Goal: Task Accomplishment & Management: Manage account settings

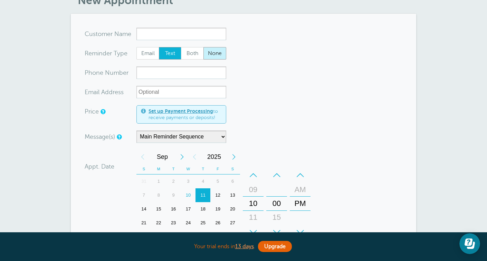
scroll to position [36, 0]
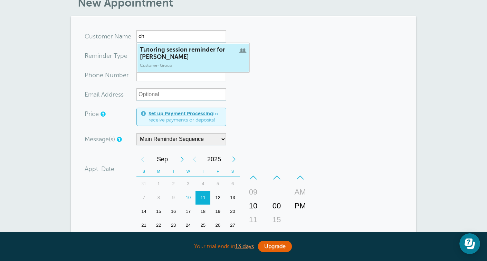
click at [205, 55] on span "Tutoring session reminder for Charlie" at bounding box center [193, 53] width 106 height 15
type input "Tutoring session reminder for Charlie"
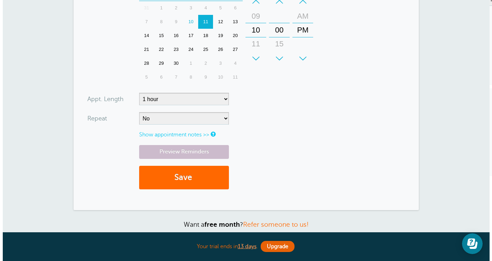
scroll to position [175, 0]
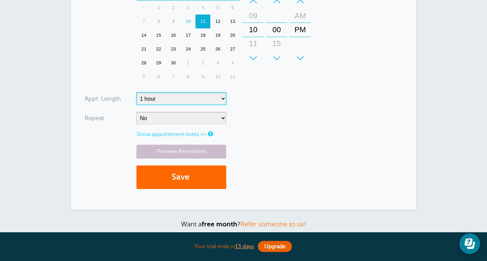
click at [176, 98] on select "5 minutes 10 minutes 15 minutes 20 minutes 25 minutes 30 minutes 35 minutes 40 …" at bounding box center [182, 98] width 90 height 12
click at [137, 92] on select "5 minutes 10 minutes 15 minutes 20 minutes 25 minutes 30 minutes 35 minutes 40 …" at bounding box center [182, 98] width 90 height 12
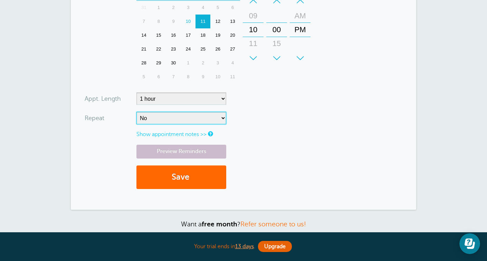
click at [192, 119] on select "No Daily Weekly Every 2 weeks Every 3 weeks Every 4 weeks Monthly Every 5 weeks…" at bounding box center [182, 118] width 90 height 12
click at [137, 112] on select "No Daily Weekly Every 2 weeks Every 3 weeks Every 4 weeks Monthly Every 5 weeks…" at bounding box center [182, 118] width 90 height 12
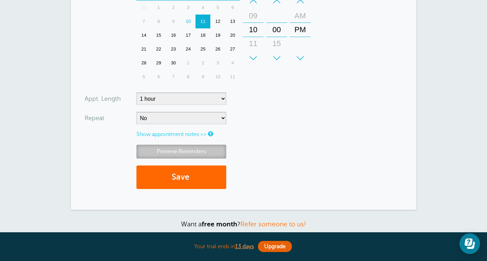
click at [191, 148] on link "Preview Reminders" at bounding box center [182, 150] width 90 height 13
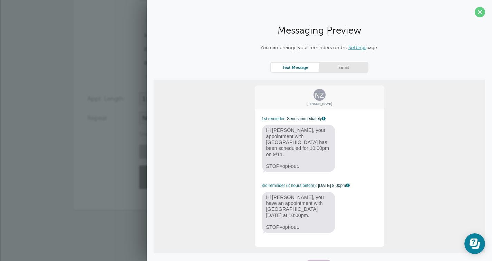
click at [337, 66] on link "Email" at bounding box center [344, 67] width 48 height 9
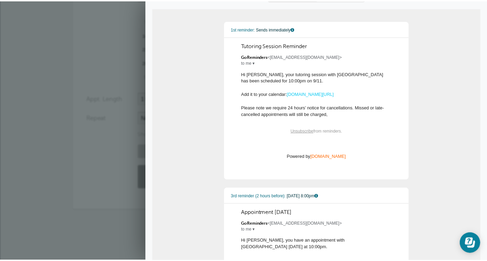
scroll to position [67, 0]
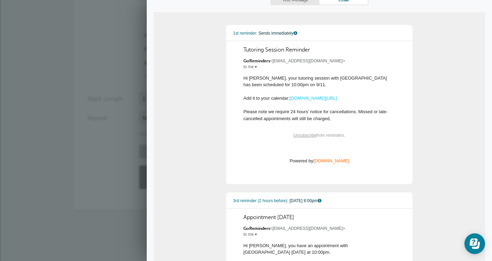
click at [136, 98] on div "Appt. Length" at bounding box center [113, 98] width 52 height 12
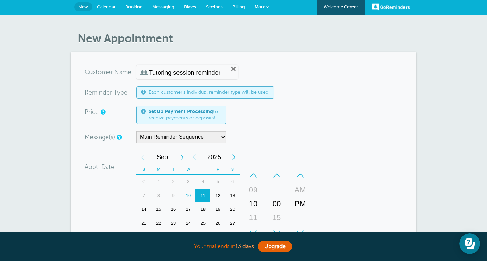
scroll to position [0, 0]
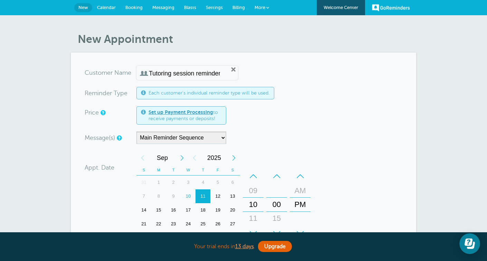
click at [181, 70] on input "Tutoring session reminder for Charlie" at bounding box center [184, 73] width 71 height 7
click at [216, 73] on div "Tutoring session reminder for Charlie Edit Remove" at bounding box center [188, 73] width 102 height 14
click at [222, 66] on div "Tutoring session reminder for Charlie Edit Remove" at bounding box center [188, 73] width 102 height 14
click at [231, 69] on link "Remove" at bounding box center [234, 69] width 6 height 6
radio input "true"
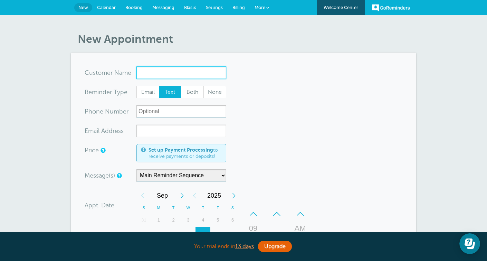
click at [216, 71] on input "x-no-autofill" at bounding box center [182, 72] width 90 height 12
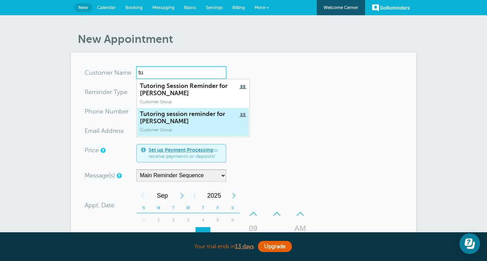
click at [155, 122] on span "Tutoring session reminder for Charlie" at bounding box center [193, 117] width 106 height 15
type input "Tutoring session reminder for Charlie"
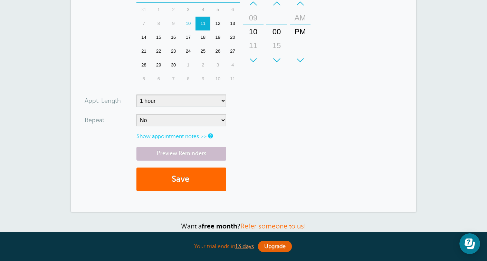
scroll to position [184, 0]
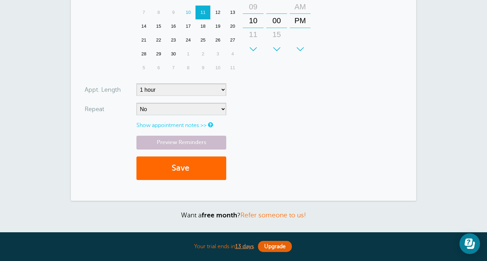
click at [189, 127] on link "Show appointment notes >>" at bounding box center [172, 125] width 70 height 6
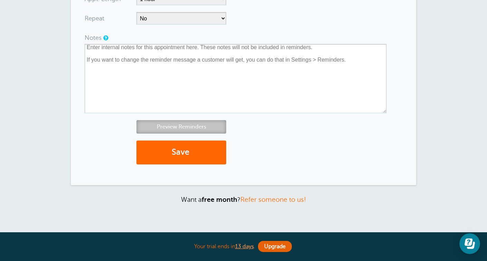
click at [183, 129] on link "Preview Reminders" at bounding box center [182, 126] width 90 height 13
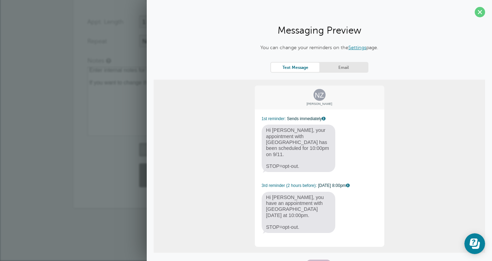
scroll to position [1, 0]
click at [336, 66] on link "Email" at bounding box center [344, 66] width 48 height 9
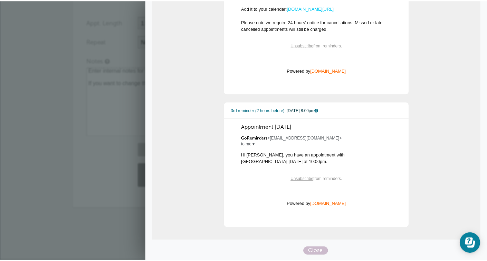
scroll to position [0, 0]
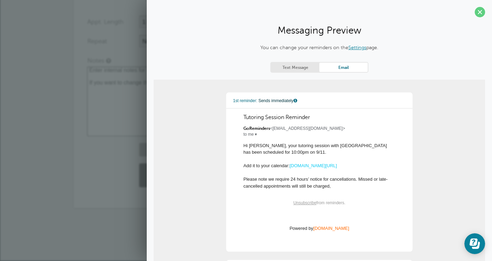
click at [122, 122] on textarea at bounding box center [238, 101] width 302 height 69
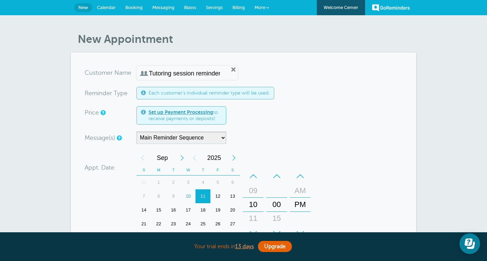
click at [154, 71] on input "Tutoring session reminder for Charlie" at bounding box center [184, 73] width 71 height 7
click at [339, 12] on link "Welcome Center" at bounding box center [341, 7] width 48 height 15
click at [108, 2] on link "Calendar" at bounding box center [106, 7] width 28 height 15
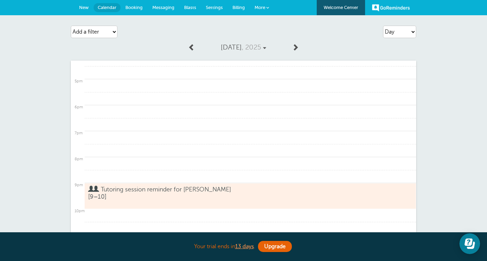
scroll to position [119, 0]
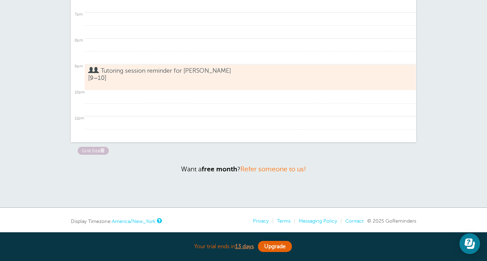
click at [173, 78] on link "Tutoring session reminder for Charlie [9–10]" at bounding box center [243, 77] width 311 height 21
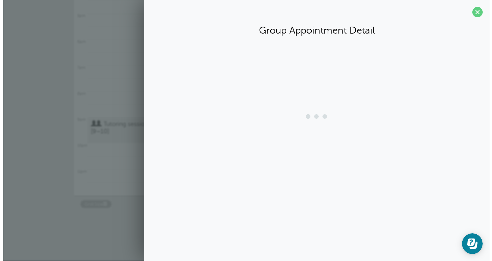
scroll to position [65, 0]
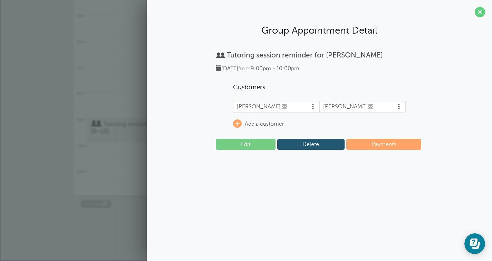
click at [286, 106] on link "[PERSON_NAME]" at bounding box center [277, 106] width 86 height 11
click at [302, 108] on link "Status" at bounding box center [296, 110] width 21 height 13
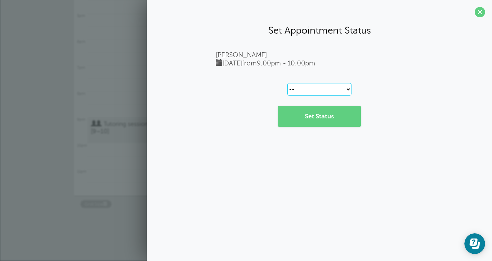
click at [302, 84] on select "-- Confirmed Reschedule Requested Cancelled" at bounding box center [320, 89] width 64 height 12
click at [477, 13] on span at bounding box center [480, 12] width 10 height 10
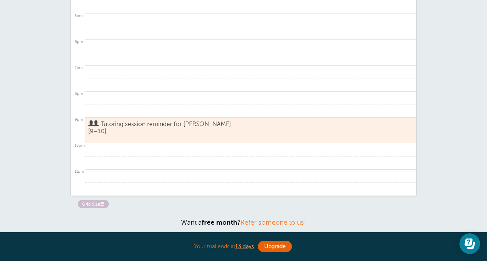
click at [231, 130] on link "Tutoring session reminder for Charlie [9–10]" at bounding box center [243, 130] width 311 height 21
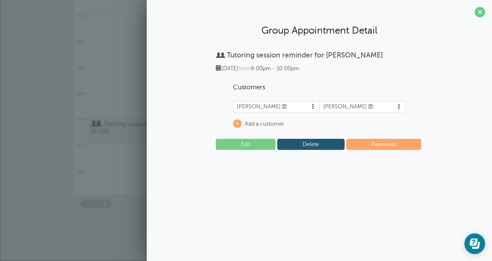
click at [330, 106] on link "Nicole Zhang" at bounding box center [363, 106] width 86 height 11
click at [256, 144] on link "Edit" at bounding box center [246, 144] width 60 height 11
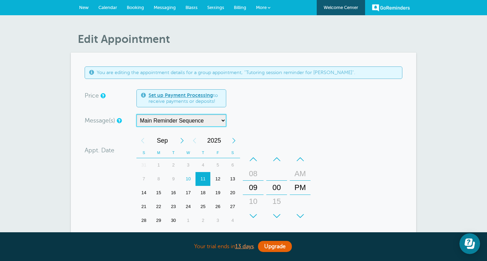
click at [213, 121] on select "Main Reminder Sequence" at bounding box center [182, 120] width 90 height 12
click at [137, 114] on select "Main Reminder Sequence" at bounding box center [182, 120] width 90 height 12
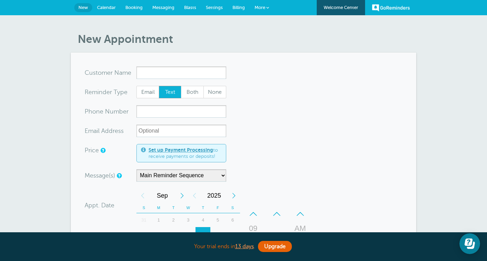
click at [259, 9] on span "More" at bounding box center [260, 7] width 11 height 5
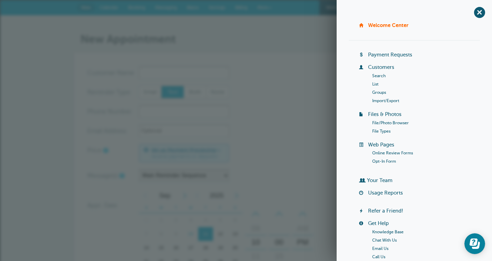
click at [299, 113] on form "You are creating a new customer. To use an existing customer select one from th…" at bounding box center [246, 236] width 318 height 341
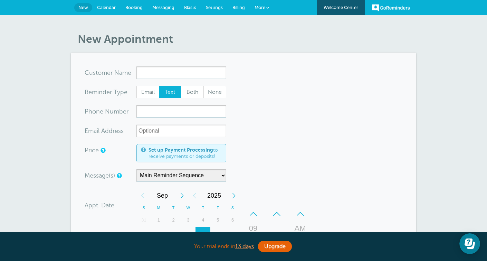
click at [133, 8] on span "Booking" at bounding box center [133, 7] width 17 height 5
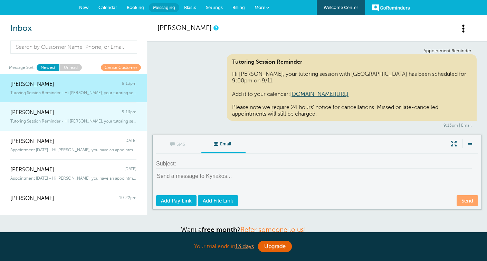
click at [35, 114] on span "[PERSON_NAME]" at bounding box center [32, 112] width 44 height 7
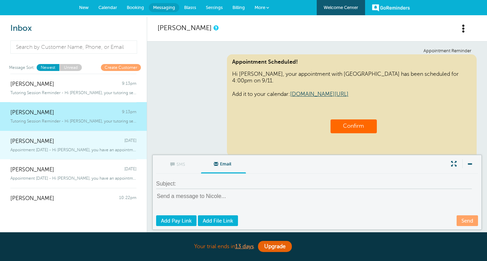
scroll to position [102, 0]
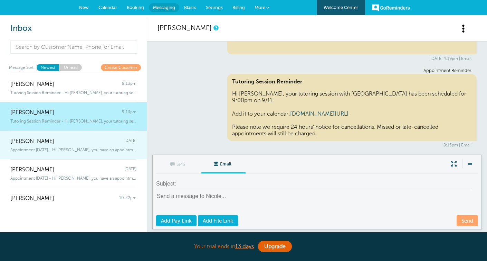
click at [55, 148] on span "Appointment [DATE] - Hi [PERSON_NAME], you have an appointment with [GEOGRAPHIC…" at bounding box center [73, 149] width 126 height 5
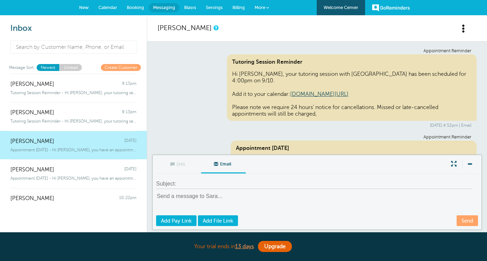
scroll to position [73, 0]
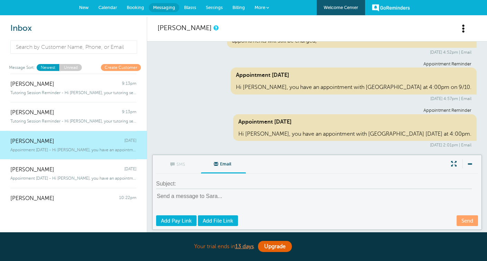
click at [218, 160] on span "Email" at bounding box center [223, 163] width 35 height 17
click at [0, 0] on input "Email" at bounding box center [0, 0] width 0 height 0
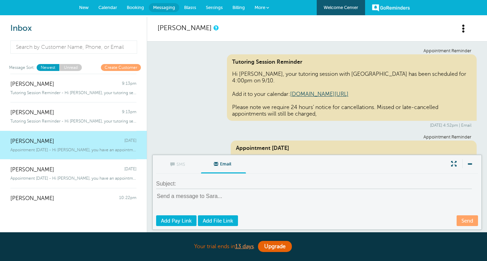
scroll to position [53, 0]
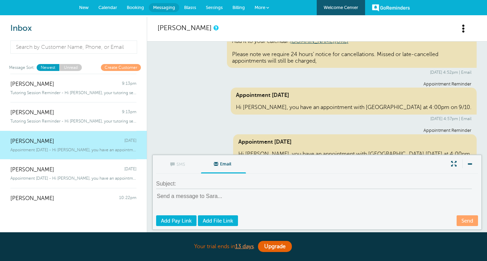
click at [184, 10] on link "Blasts" at bounding box center [190, 7] width 22 height 15
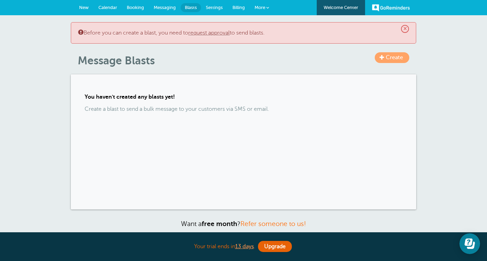
click at [206, 9] on span "Settings" at bounding box center [214, 7] width 17 height 5
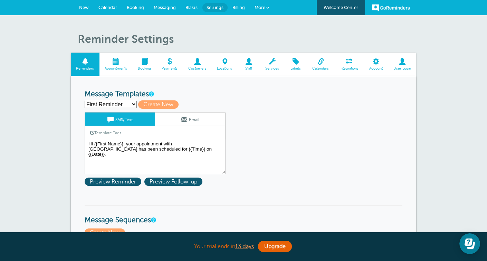
click at [110, 133] on link "Template Tags" at bounding box center [105, 132] width 41 height 13
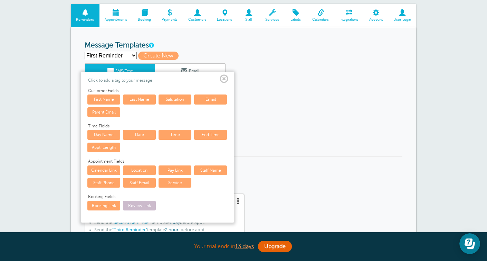
scroll to position [49, 0]
click at [224, 80] on span at bounding box center [224, 78] width 9 height 9
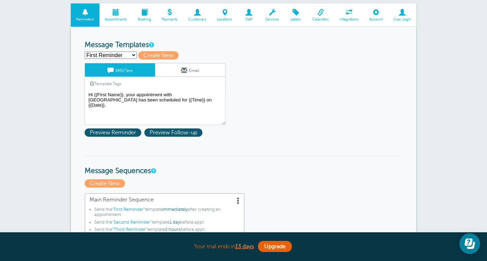
click at [212, 71] on link "Email" at bounding box center [190, 69] width 70 height 13
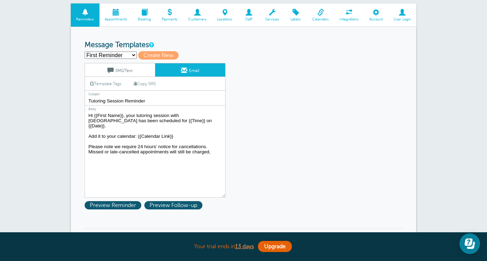
click at [153, 99] on input "Tutoring Session Reminder" at bounding box center [155, 100] width 141 height 9
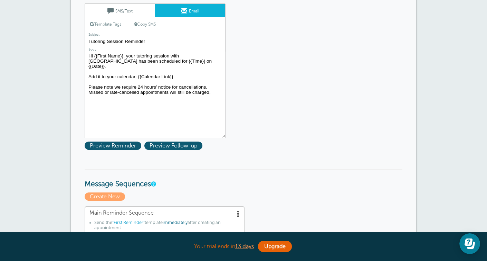
scroll to position [92, 0]
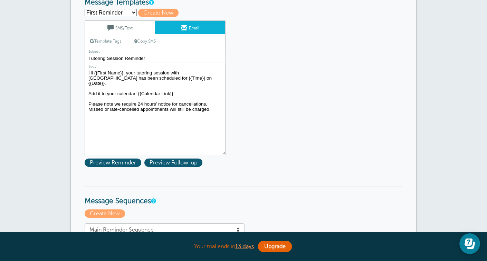
click at [185, 103] on textarea "Hi {{First Name}}, your tutoring session with High Park Academy has been schedu…" at bounding box center [155, 111] width 141 height 86
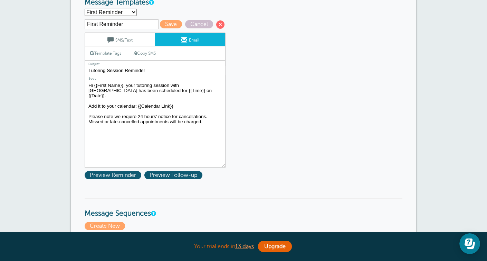
click at [179, 117] on textarea "Hi {{First Name}}, your tutoring session with High Park Academy has been schedu…" at bounding box center [155, 124] width 141 height 86
click at [179, 137] on textarea "Hi {{First Name}}, your tutoring session with High Park Academy has been schedu…" at bounding box center [155, 124] width 141 height 86
type textarea "Hi {{First Name}}, your tutoring session with [GEOGRAPHIC_DATA] has been schedu…"
click at [160, 22] on span "Save" at bounding box center [171, 24] width 22 height 8
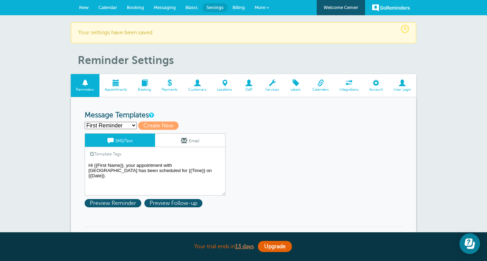
click at [188, 143] on link "Email" at bounding box center [190, 139] width 70 height 13
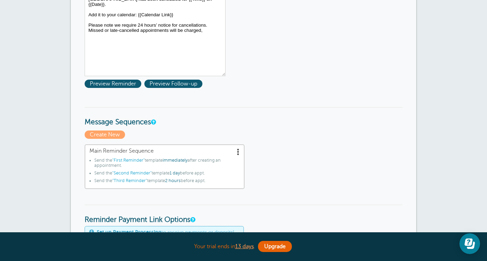
scroll to position [77, 0]
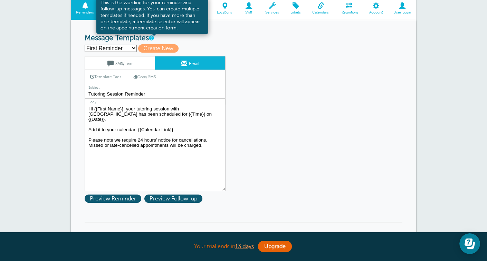
click at [153, 36] on link at bounding box center [151, 38] width 4 height 4
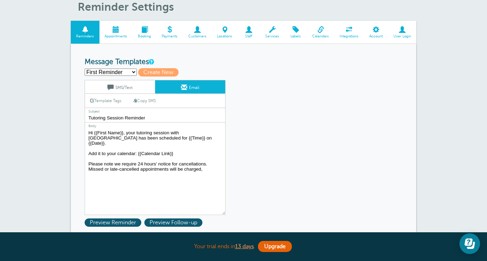
scroll to position [26, 0]
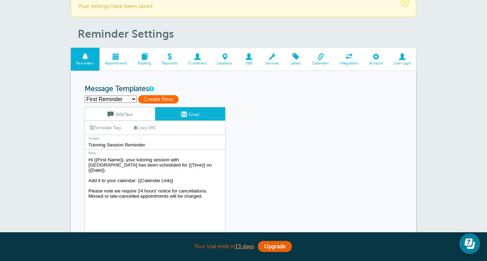
click at [171, 102] on span "Create New" at bounding box center [158, 99] width 40 height 8
select select
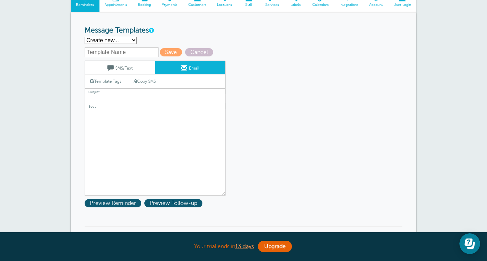
scroll to position [80, 0]
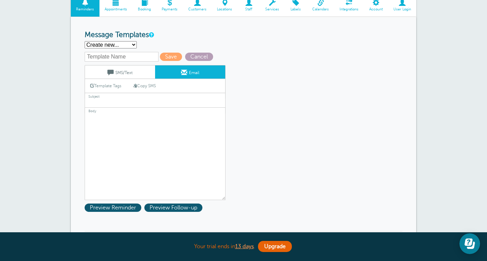
click at [193, 56] on span "Cancel" at bounding box center [199, 57] width 28 height 8
select select "161306"
type input "Tutoring Session Reminder"
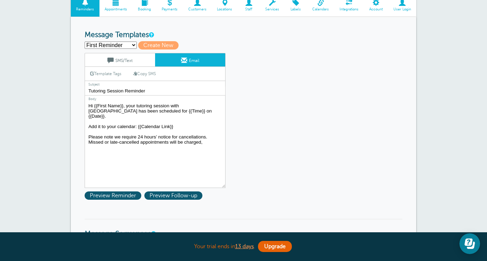
click at [125, 105] on textarea "Hi {{First Name}}, your tutoring session with High Park Academy has been schedu…" at bounding box center [155, 144] width 141 height 86
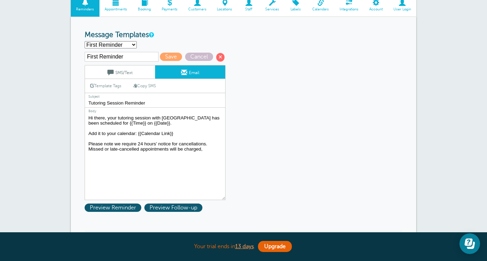
click at [117, 115] on textarea "Hi {{First Name}}, your tutoring session with High Park Academy has been schedu…" at bounding box center [155, 156] width 141 height 86
click at [117, 116] on textarea "Hi {{First Name}}, your tutoring session with High Park Academy has been schedu…" at bounding box center [155, 156] width 141 height 86
click at [131, 151] on textarea "Hi {{First Name}}, your tutoring session with High Park Academy has been schedu…" at bounding box center [155, 156] width 141 height 86
type textarea "Hi there, a tutoring session with High Park Academy has been scheduled for {{Ti…"
click at [158, 52] on div "First Reminder Save Cancel SMS/Text Email Template Tags Copy SMS Click to add a…" at bounding box center [164, 126] width 159 height 148
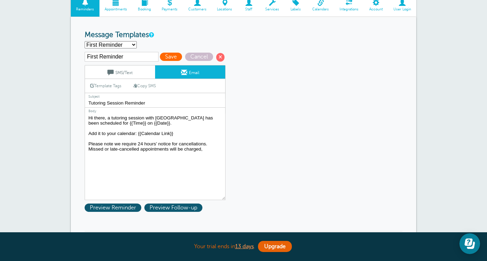
click at [160, 54] on span "Save" at bounding box center [171, 57] width 22 height 8
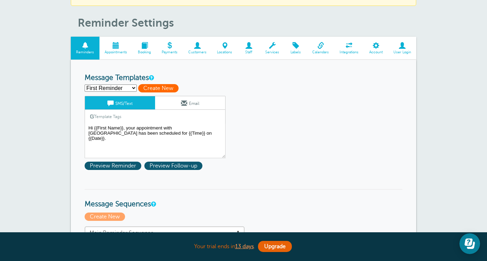
scroll to position [40, 0]
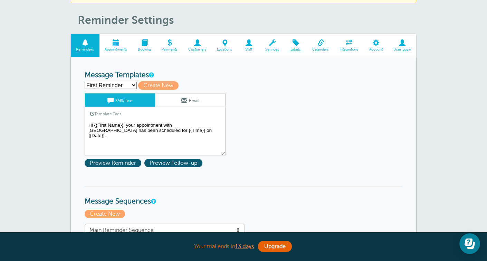
click at [123, 124] on textarea "Hi {{First Name}}, your appointment with [GEOGRAPHIC_DATA] has been scheduled f…" at bounding box center [155, 138] width 141 height 35
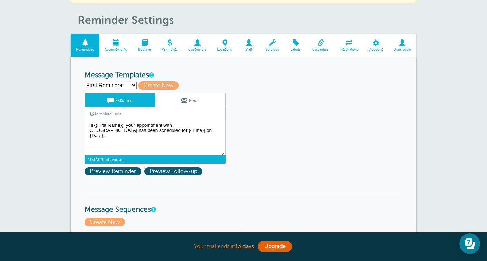
click at [170, 99] on link "Email" at bounding box center [190, 99] width 70 height 13
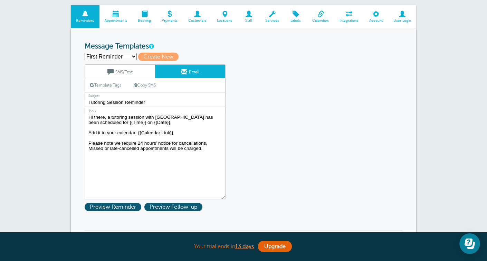
scroll to position [71, 0]
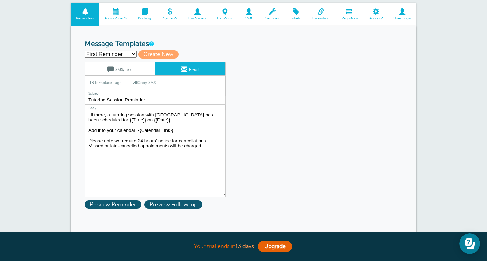
click at [122, 57] on select "First Reminder Second Reminder Third Reminder Create new..." at bounding box center [111, 53] width 52 height 7
select select "161308"
click at [85, 50] on select "First Reminder Second Reminder Third Reminder Create new..." at bounding box center [111, 53] width 52 height 7
type input "Second Reminder"
type input "Appointment Tomorrow"
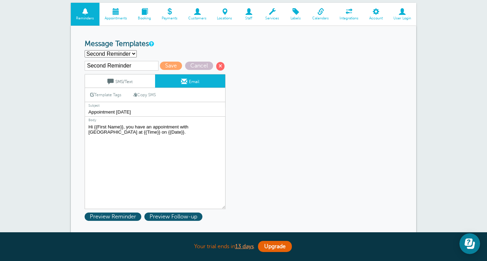
click at [123, 126] on textarea "Hi there, a tutoring session with [GEOGRAPHIC_DATA] has been scheduled for {{Ti…" at bounding box center [155, 165] width 141 height 86
click at [157, 182] on textarea "Hi there, a tutoring session with [GEOGRAPHIC_DATA] has been scheduled for {{Ti…" at bounding box center [155, 165] width 141 height 86
type textarea "Hello, you have an appointment with High Park Academy at {{Time}} on {{Date}}."
click at [114, 52] on select "First Reminder Second Reminder Third Reminder Create new..." at bounding box center [111, 53] width 52 height 7
click at [85, 50] on select "First Reminder Second Reminder Third Reminder Create new..." at bounding box center [111, 53] width 52 height 7
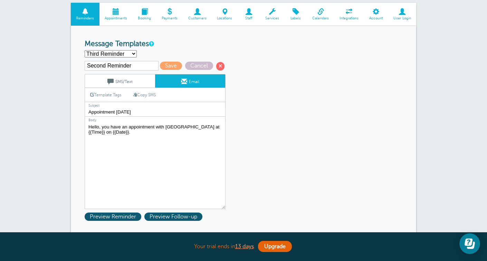
select select "161308"
click at [160, 63] on span "Save" at bounding box center [171, 66] width 22 height 8
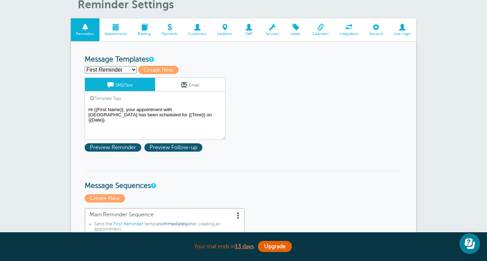
scroll to position [81, 0]
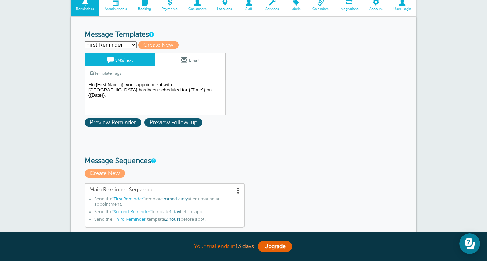
click at [110, 46] on select "First Reminder Second Reminder Third Reminder Create new..." at bounding box center [111, 44] width 52 height 7
select select "161309"
click at [85, 41] on select "First Reminder Second Reminder Third Reminder Create new..." at bounding box center [111, 44] width 52 height 7
type input "Third Reminder"
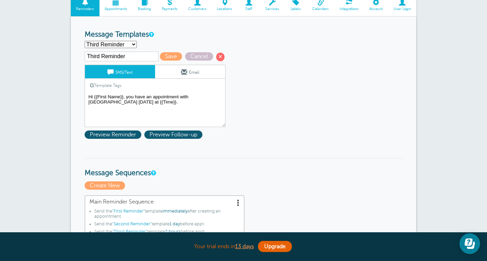
click at [123, 95] on textarea "Hi {{First Name}}, your appointment with [GEOGRAPHIC_DATA] has been scheduled f…" at bounding box center [155, 109] width 141 height 35
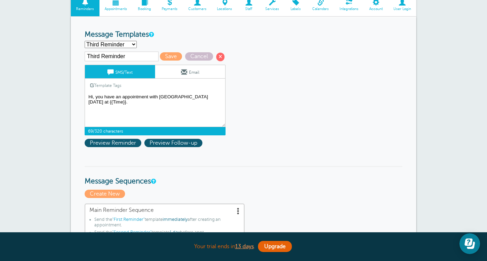
click at [137, 109] on textarea "Hi {{First Name}}, your appointment with [GEOGRAPHIC_DATA] has been scheduled f…" at bounding box center [155, 109] width 141 height 35
type textarea "Hi, you have an appointment with [GEOGRAPHIC_DATA] [DATE] at {{Time}}."
click at [160, 55] on span "Save" at bounding box center [171, 56] width 22 height 8
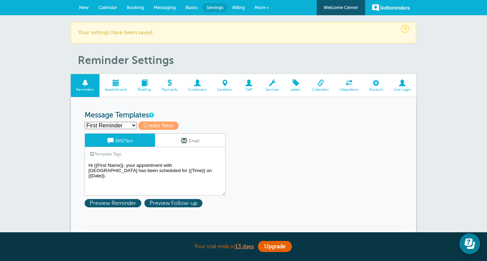
click at [201, 137] on link "Email" at bounding box center [190, 139] width 70 height 13
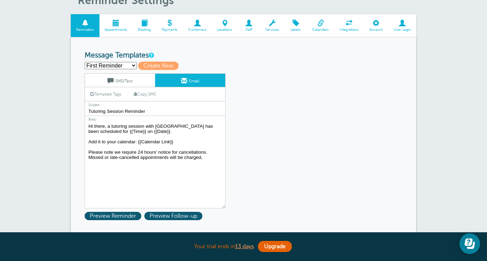
scroll to position [69, 0]
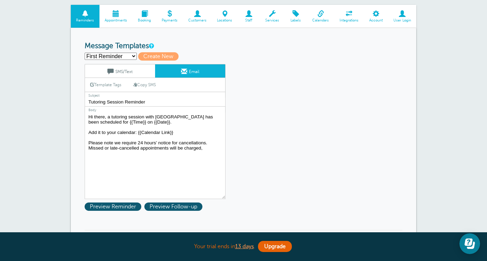
click at [107, 57] on select "First Reminder Second Reminder Third Reminder Create new..." at bounding box center [111, 56] width 52 height 7
select select "161308"
click at [85, 53] on select "First Reminder Second Reminder Third Reminder Create new..." at bounding box center [111, 56] width 52 height 7
type input "Second Reminder"
type input "Appointment [DATE]"
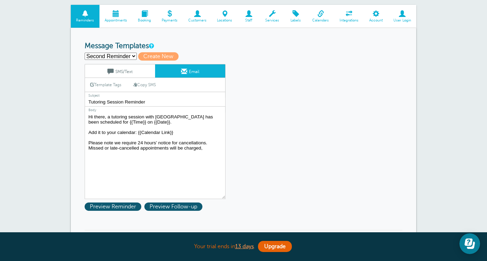
type textarea "Hello, you have an appointment with [GEOGRAPHIC_DATA] at {{Time}} on {{Date}}."
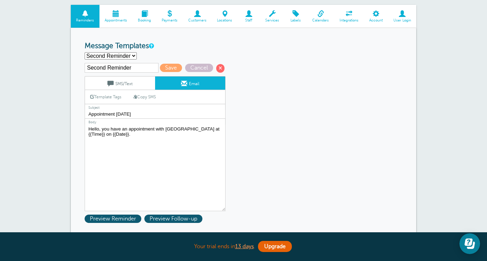
click at [149, 16] on span at bounding box center [145, 13] width 24 height 7
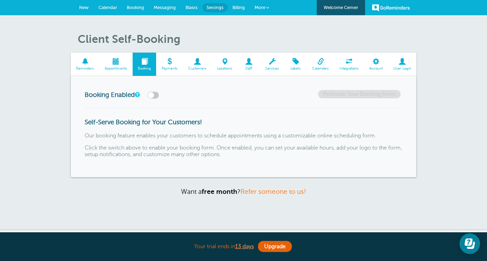
click at [261, 64] on span at bounding box center [272, 61] width 25 height 7
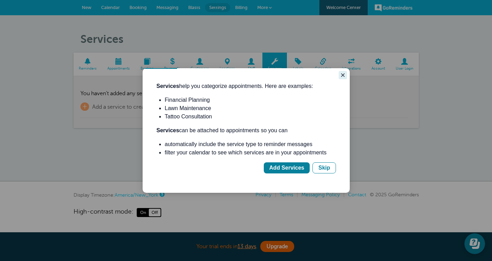
click at [343, 75] on icon "Close guide" at bounding box center [342, 74] width 3 height 3
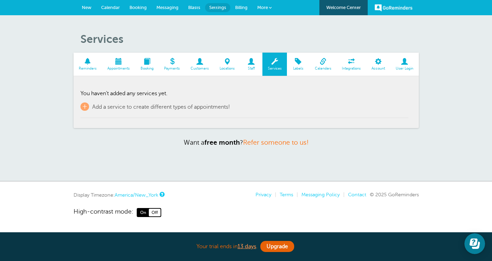
click at [325, 68] on span "Calendars" at bounding box center [323, 68] width 20 height 4
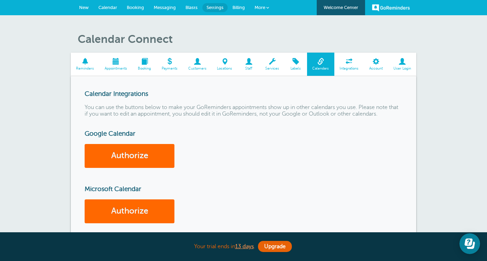
click at [89, 68] on span "Reminders" at bounding box center [85, 68] width 22 height 4
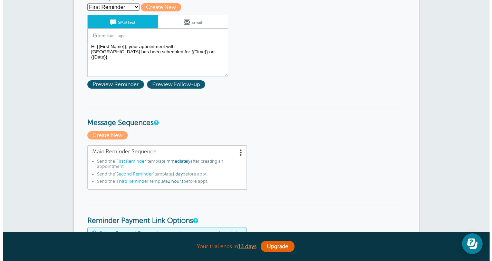
scroll to position [97, 0]
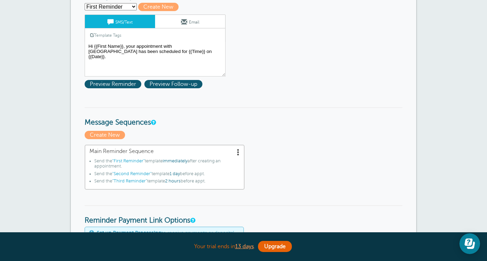
click at [179, 174] on span "1 day" at bounding box center [175, 173] width 10 height 5
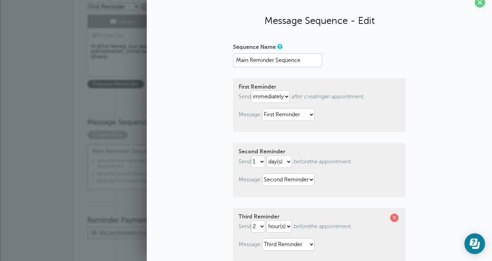
scroll to position [11, 0]
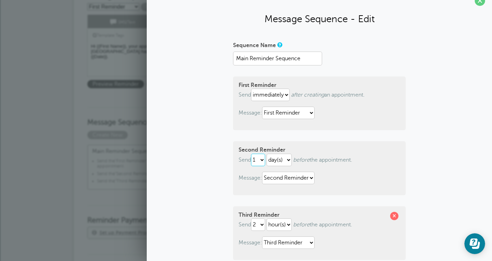
click at [259, 159] on select "1 2 3 4 5 6 7 8 9 10 11 12 13 14 15 16 17 18 19 20 21 22 23 24 25 26 27 28 29 30" at bounding box center [258, 159] width 14 height 12
click at [274, 162] on select "hour(s) day(s)" at bounding box center [279, 159] width 25 height 12
click at [267, 153] on select "hour(s) day(s)" at bounding box center [279, 159] width 25 height 12
select select "DAY"
click at [261, 164] on select "1 2 3 4 5 6 7 8 9 10 11 12 13 14 15 16 17 18 19 20 21 22 23 24 25 26 27 28 29 30" at bounding box center [258, 159] width 14 height 12
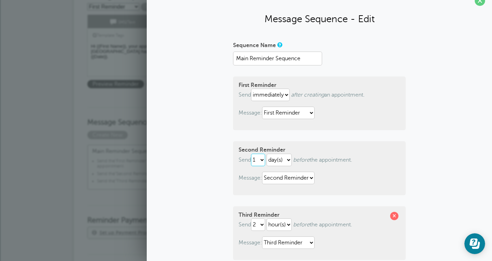
select select "30"
click at [251, 153] on select "1 2 3 4 5 6 7 8 9 10 11 12 13 14 15 16 17 18 19 20 21 22 23 24 25 26 27 28 29 30" at bounding box center [258, 159] width 14 height 12
click at [272, 158] on select "hour(s) day(s)" at bounding box center [279, 159] width 25 height 12
select select "HOUR"
click at [267, 153] on select "hour(s) day(s)" at bounding box center [279, 159] width 25 height 12
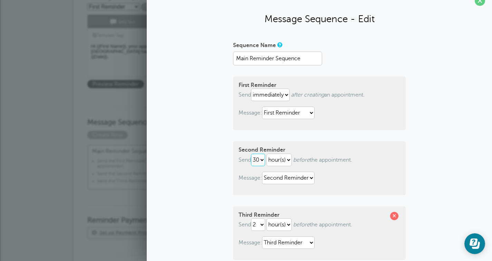
click at [262, 159] on select "1 2 3 4 5 6 7 8 9 10 11 12 13 14 15 16 17 18 19 20 21 22 23 24 25 26 27 28 29 30" at bounding box center [258, 159] width 14 height 12
click at [272, 175] on select "First Reminder Second Reminder Third Reminder" at bounding box center [288, 177] width 53 height 12
click at [262, 171] on select "First Reminder Second Reminder Third Reminder" at bounding box center [288, 177] width 53 height 12
click at [273, 159] on select "hour(s) day(s)" at bounding box center [279, 159] width 25 height 12
click at [258, 162] on select "1 2 3 4 5 6 7 8 9 10 11 12 13 14 15 16 17 18 19 20 21 22 23 24 25 26 27 28 29 30" at bounding box center [258, 159] width 14 height 12
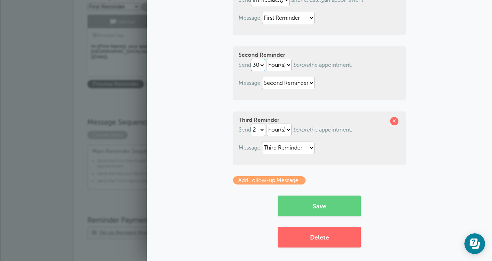
scroll to position [108, 0]
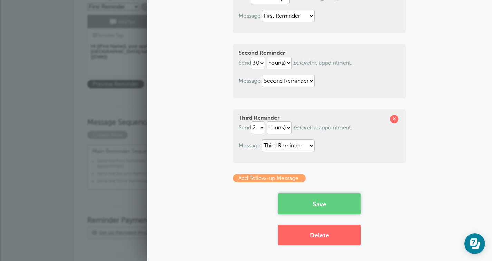
click at [322, 210] on button "Save" at bounding box center [319, 203] width 83 height 21
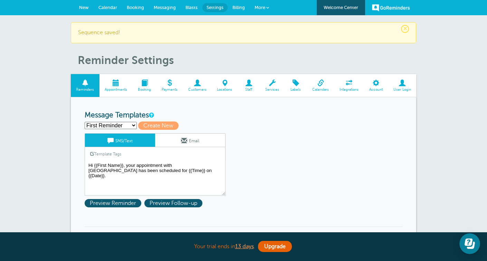
click at [190, 141] on link "Email" at bounding box center [190, 139] width 70 height 13
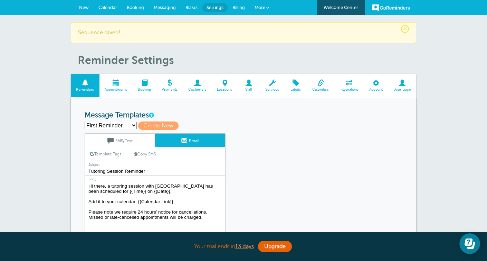
click at [239, 8] on span "Billing" at bounding box center [239, 7] width 12 height 5
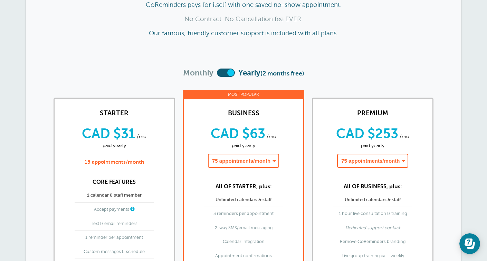
scroll to position [74, 0]
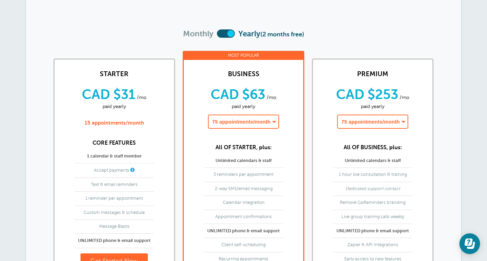
click at [258, 123] on select "75 appointments/month - CAD $63/month paid yearly 150 appointments/month - CAD …" at bounding box center [243, 121] width 71 height 14
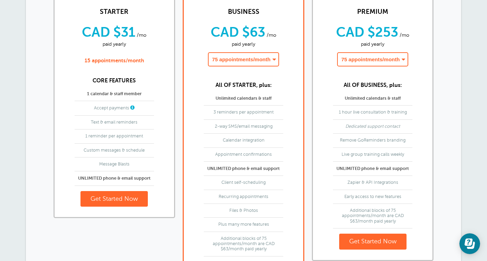
scroll to position [137, 0]
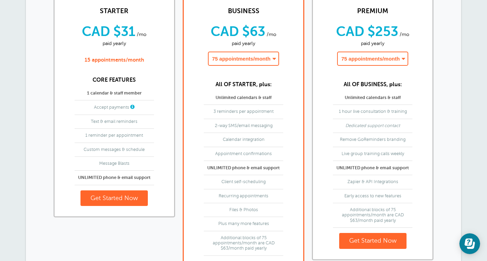
click at [235, 57] on select "75 appointments/month - CAD $63/month paid yearly 150 appointments/month - CAD …" at bounding box center [243, 58] width 71 height 14
